Goal: Navigation & Orientation: Find specific page/section

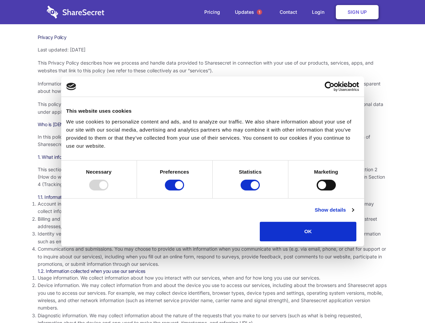
click at [108, 191] on div at bounding box center [98, 185] width 19 height 11
click at [184, 191] on input "Preferences" at bounding box center [174, 185] width 19 height 11
checkbox input "false"
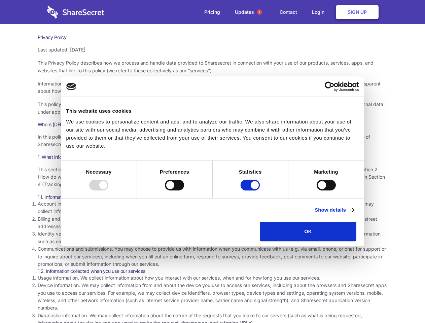
click at [251, 191] on input "Statistics" at bounding box center [250, 185] width 19 height 11
checkbox input "false"
click at [317, 191] on input "Marketing" at bounding box center [326, 185] width 19 height 11
checkbox input "true"
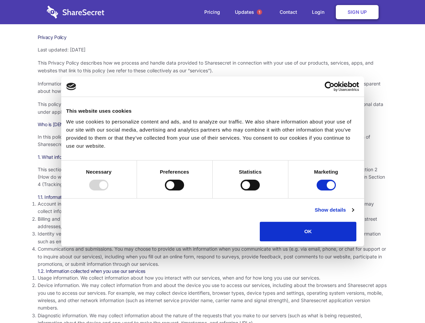
click at [354, 214] on link "Show details" at bounding box center [334, 210] width 39 height 8
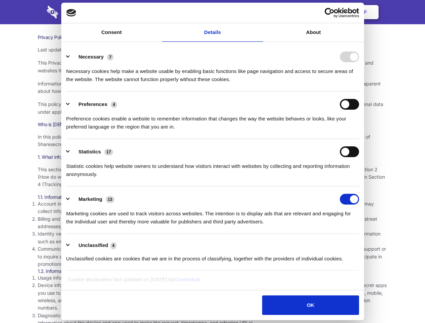
click at [359, 92] on li "Necessary 7 Necessary cookies help make a website usable by enabling basic func…" at bounding box center [212, 67] width 293 height 47
click at [259, 12] on span "1" at bounding box center [259, 11] width 5 height 5
